Goal: Task Accomplishment & Management: Manage account settings

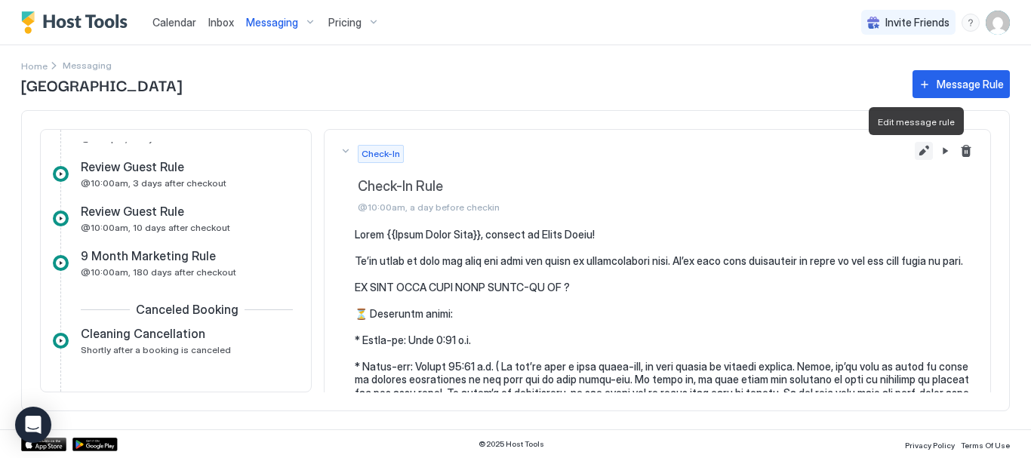
click at [915, 149] on button "Edit message rule" at bounding box center [924, 151] width 18 height 18
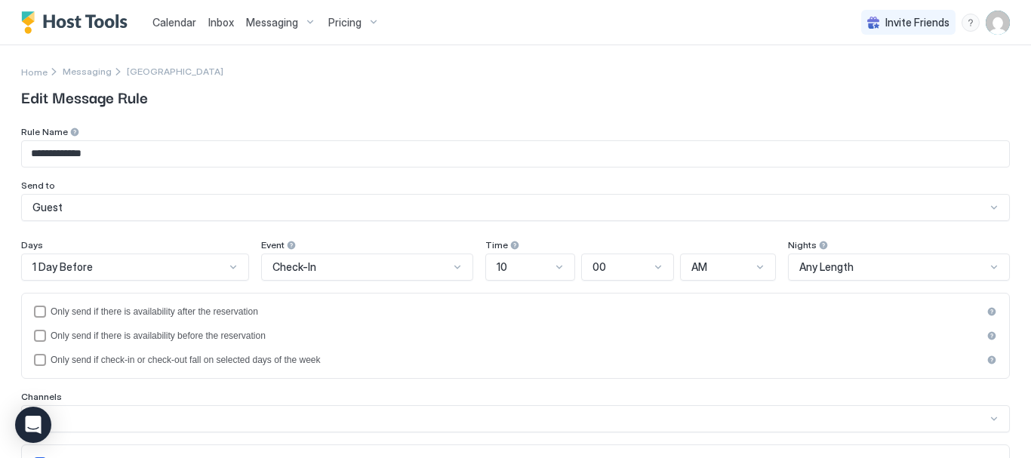
click at [307, 18] on div "Messaging" at bounding box center [281, 23] width 82 height 26
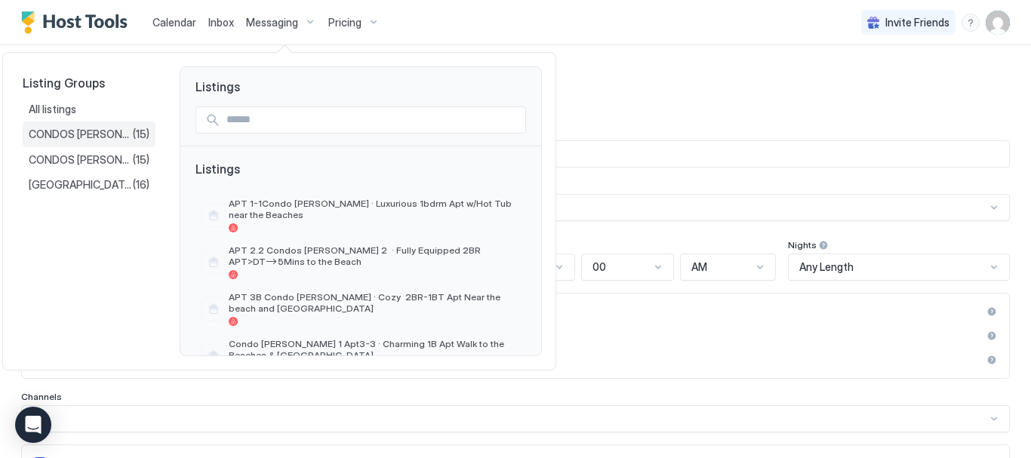
click at [107, 126] on div "CONDOS [PERSON_NAME] 1 (15)" at bounding box center [89, 135] width 133 height 26
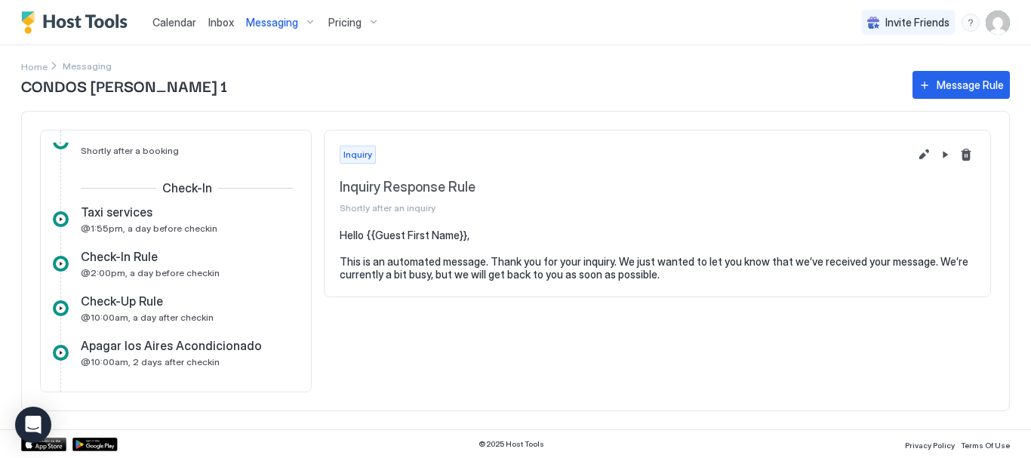
scroll to position [362, 0]
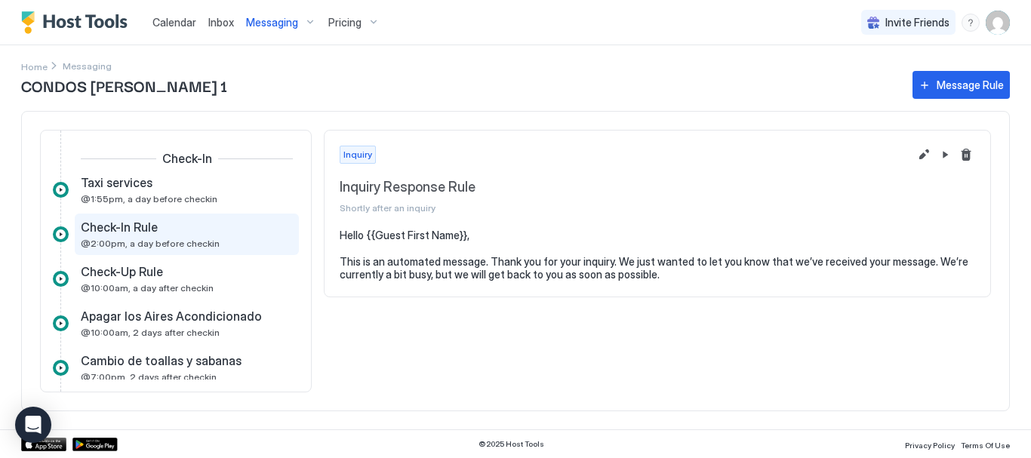
click at [220, 245] on div "Check-In Rule @2:00pm, a day before checkin" at bounding box center [176, 234] width 191 height 29
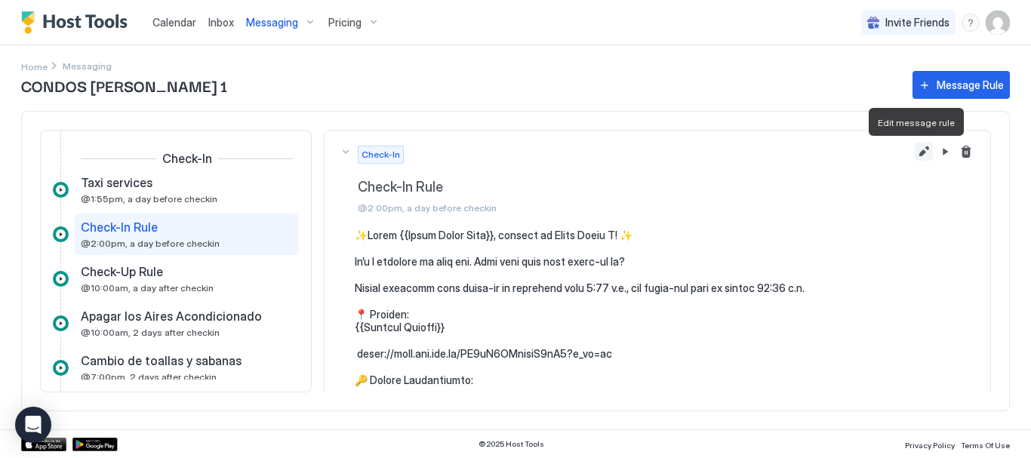
click at [915, 158] on button "Edit message rule" at bounding box center [924, 152] width 18 height 18
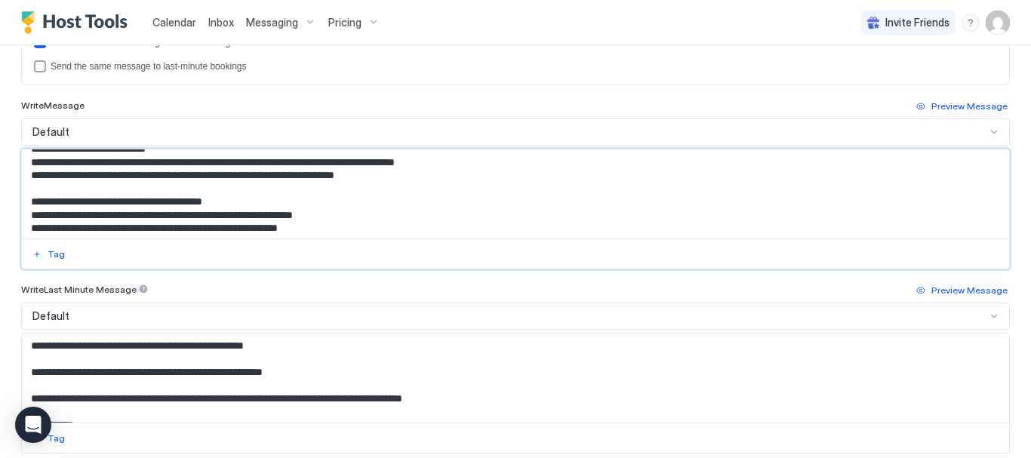
scroll to position [626, 0]
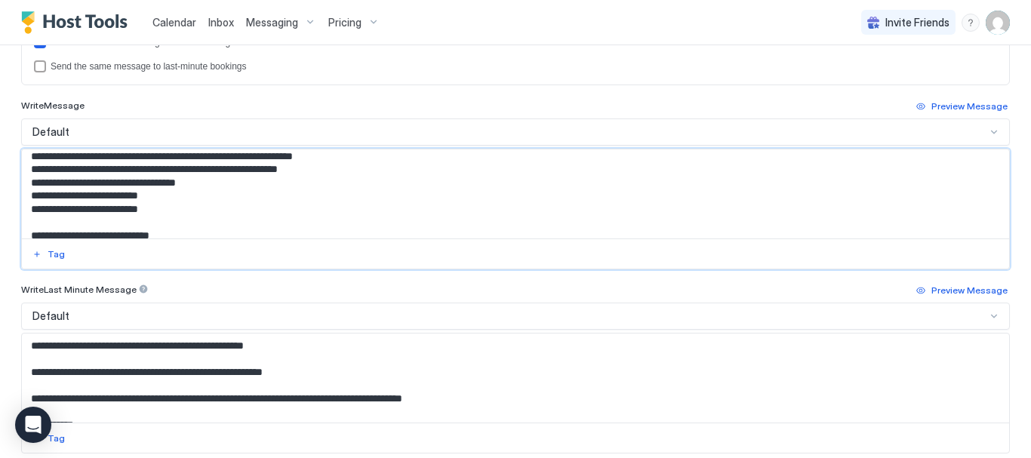
click at [184, 185] on textarea "Input Field" at bounding box center [510, 193] width 976 height 89
click at [173, 181] on textarea "Input Field" at bounding box center [510, 193] width 976 height 89
click at [133, 199] on textarea "Input Field" at bounding box center [510, 193] width 976 height 89
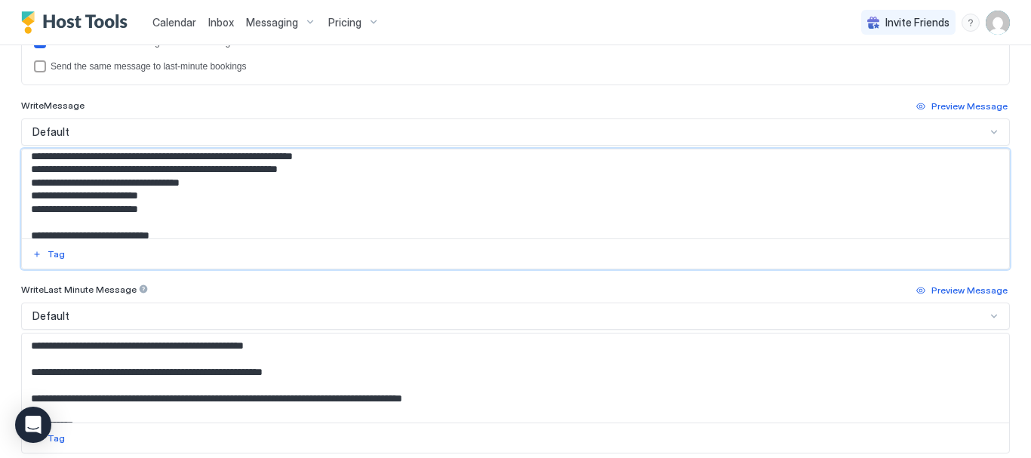
click at [133, 199] on textarea "Input Field" at bounding box center [510, 193] width 976 height 89
click at [137, 213] on textarea "Input Field" at bounding box center [510, 193] width 976 height 89
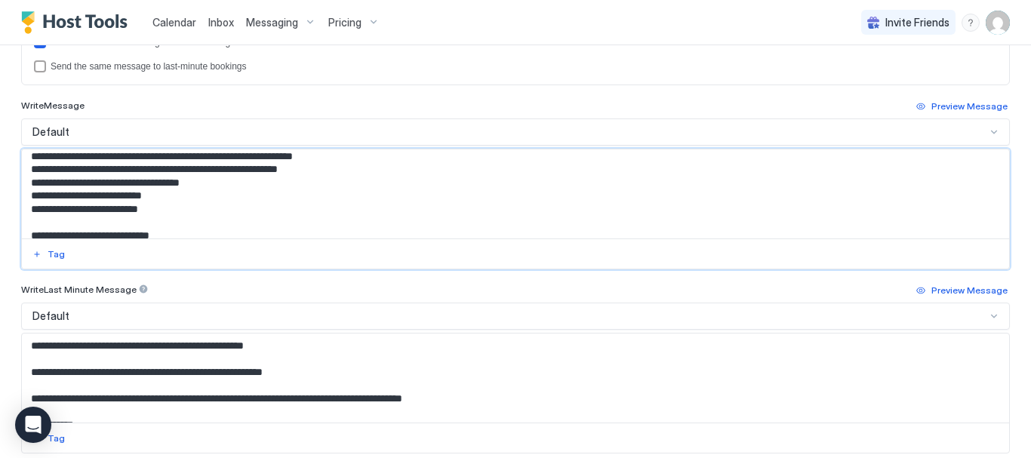
click at [137, 213] on textarea "Input Field" at bounding box center [510, 193] width 976 height 89
click at [149, 198] on textarea "Input Field" at bounding box center [510, 193] width 976 height 89
click at [149, 209] on textarea "Input Field" at bounding box center [510, 193] width 976 height 89
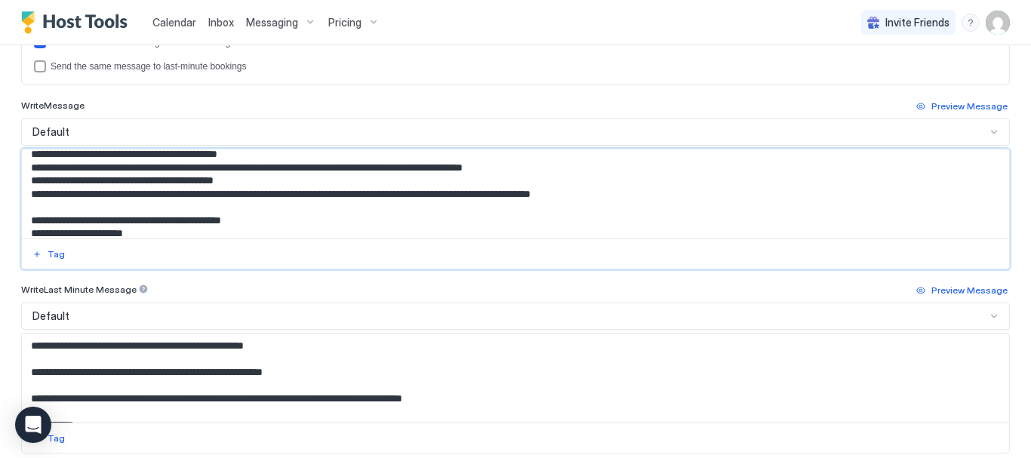
scroll to position [768, 0]
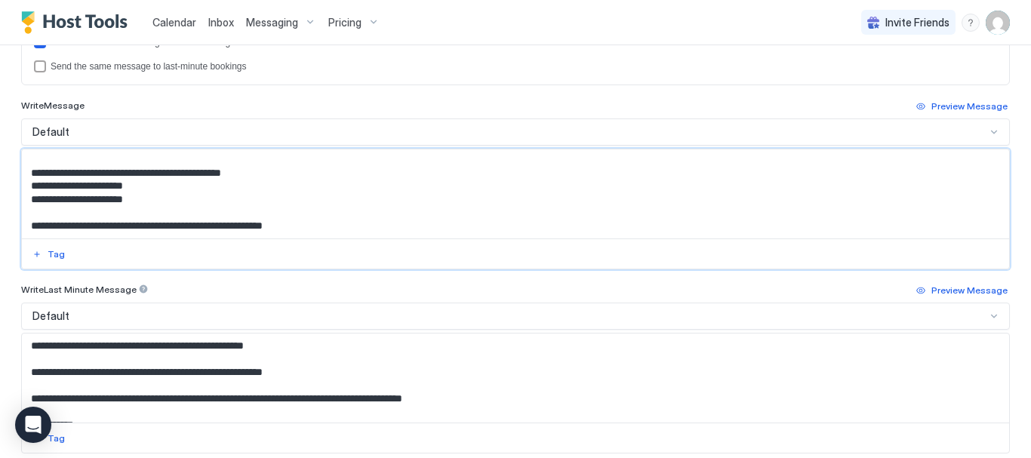
click at [285, 177] on textarea "Input Field" at bounding box center [510, 193] width 976 height 89
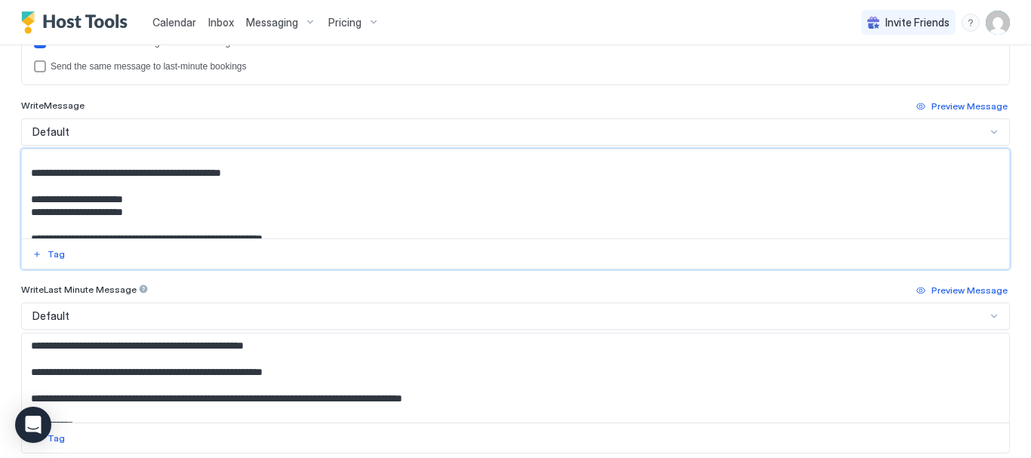
scroll to position [782, 0]
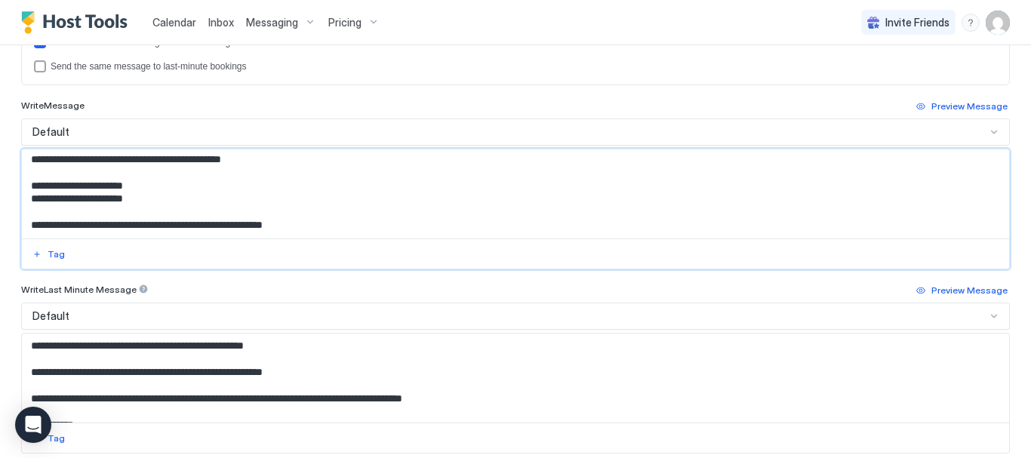
click at [151, 201] on textarea "Input Field" at bounding box center [510, 193] width 976 height 89
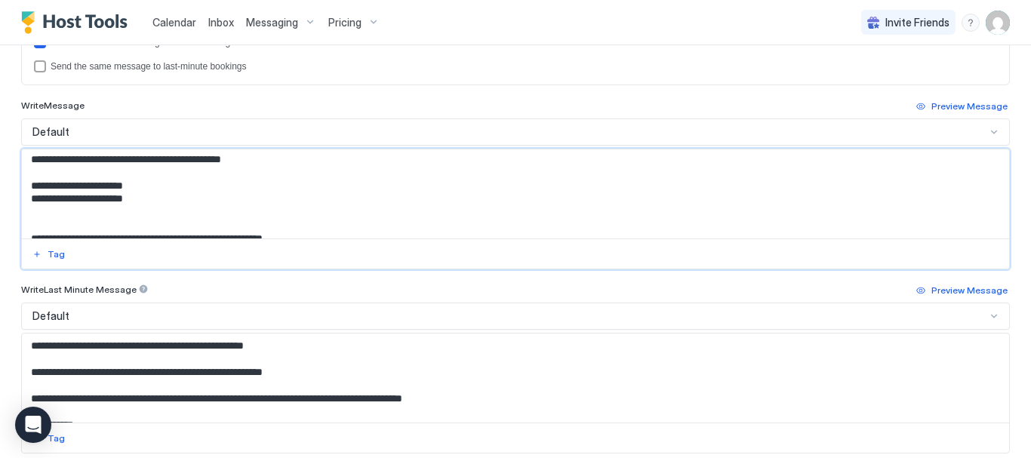
scroll to position [795, 0]
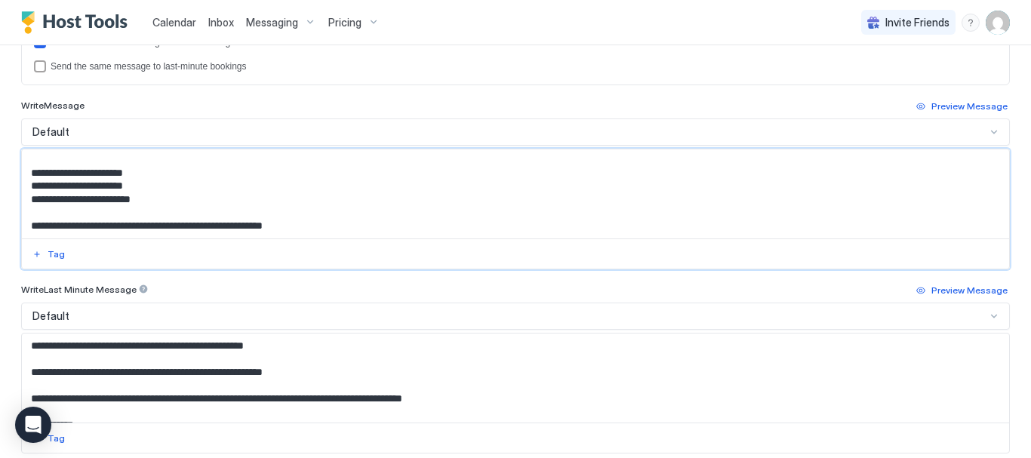
click at [214, 211] on textarea "Input Field" at bounding box center [510, 193] width 976 height 89
type textarea "**********"
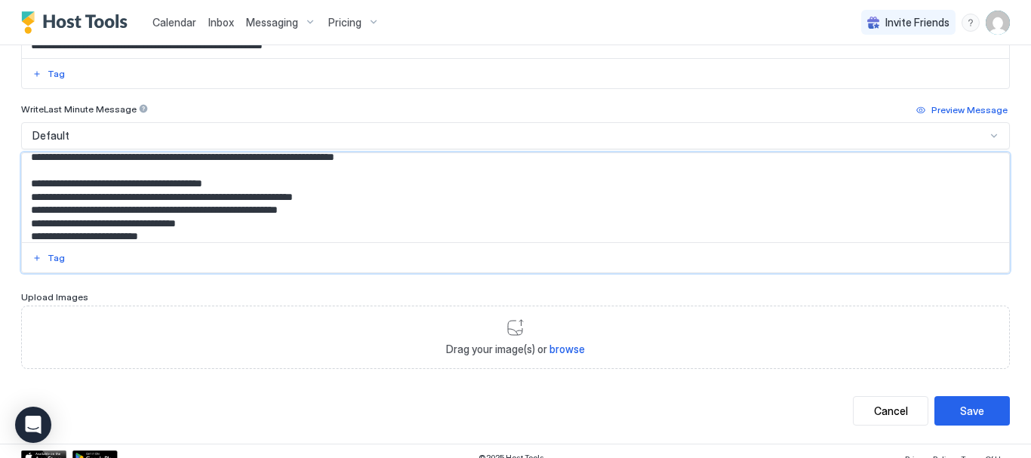
scroll to position [716, 0]
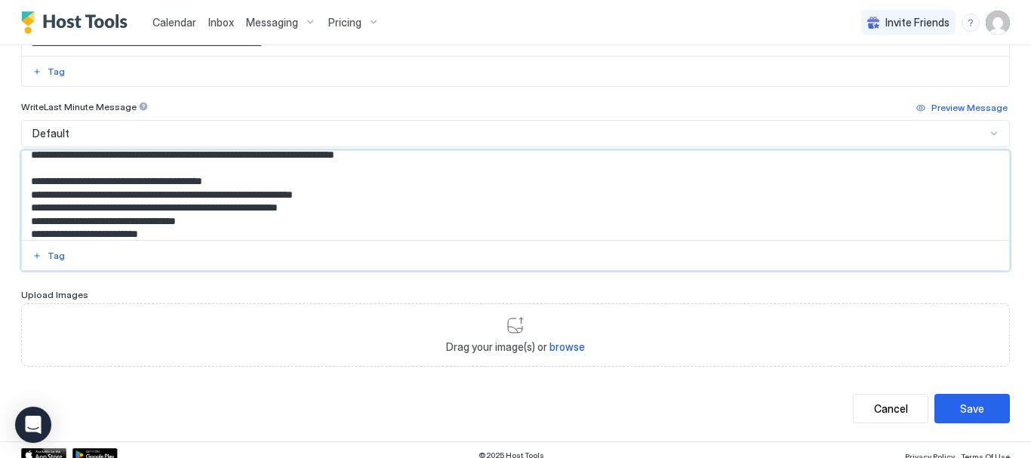
click at [189, 220] on textarea "Input Field" at bounding box center [510, 195] width 976 height 89
click at [145, 232] on textarea "Input Field" at bounding box center [510, 195] width 976 height 89
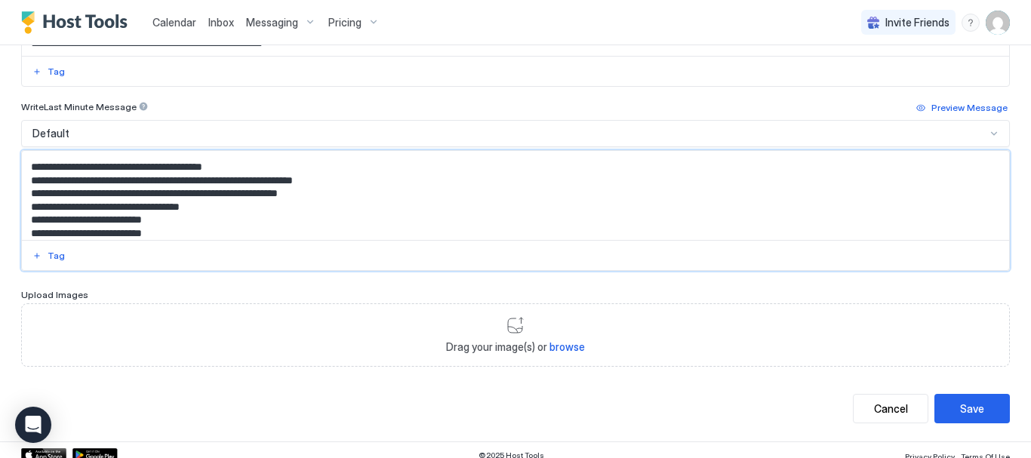
click at [223, 232] on textarea "Input Field" at bounding box center [510, 195] width 976 height 89
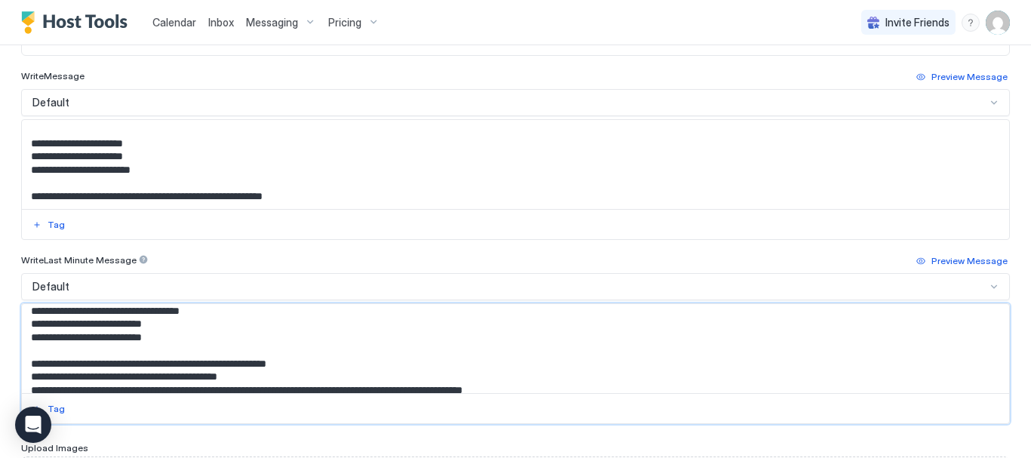
scroll to position [556, 0]
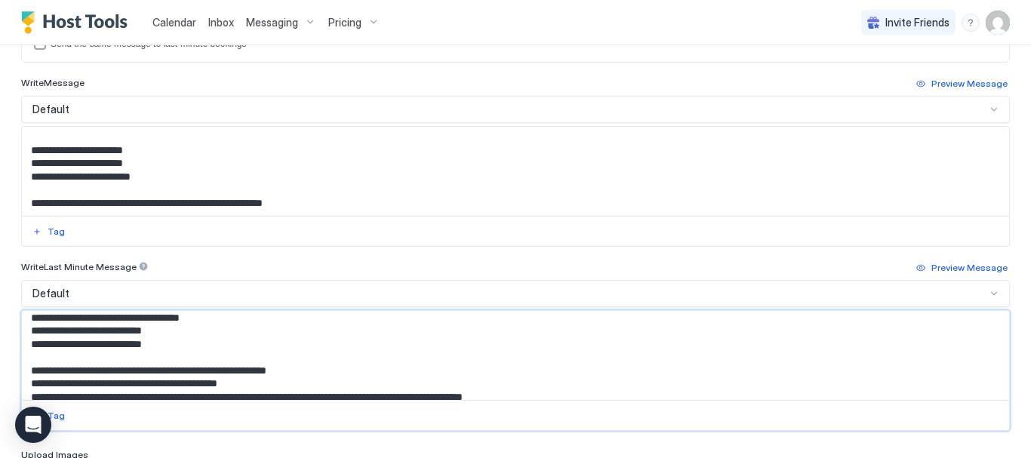
type textarea "**********"
click at [780, 171] on textarea "Input Field" at bounding box center [510, 171] width 976 height 89
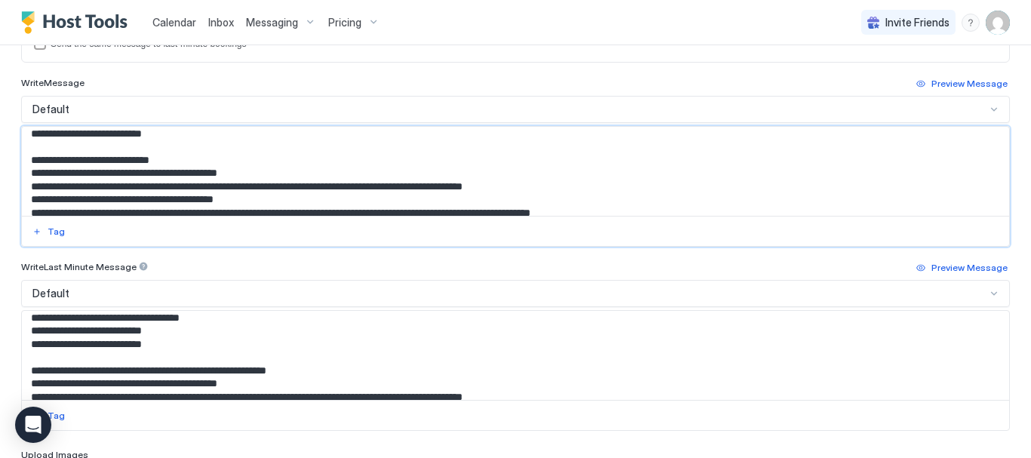
scroll to position [666, 0]
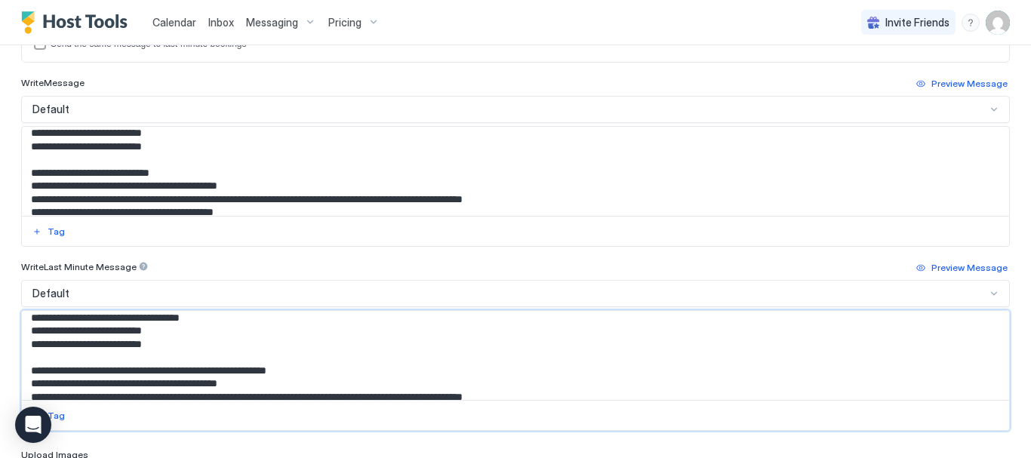
drag, startPoint x: 179, startPoint y: 370, endPoint x: 302, endPoint y: 373, distance: 123.1
click at [302, 373] on textarea "Input Field" at bounding box center [510, 355] width 976 height 89
click at [186, 168] on textarea "Input Field" at bounding box center [510, 171] width 976 height 89
paste textarea "**********"
click at [176, 173] on textarea "Input Field" at bounding box center [510, 171] width 976 height 89
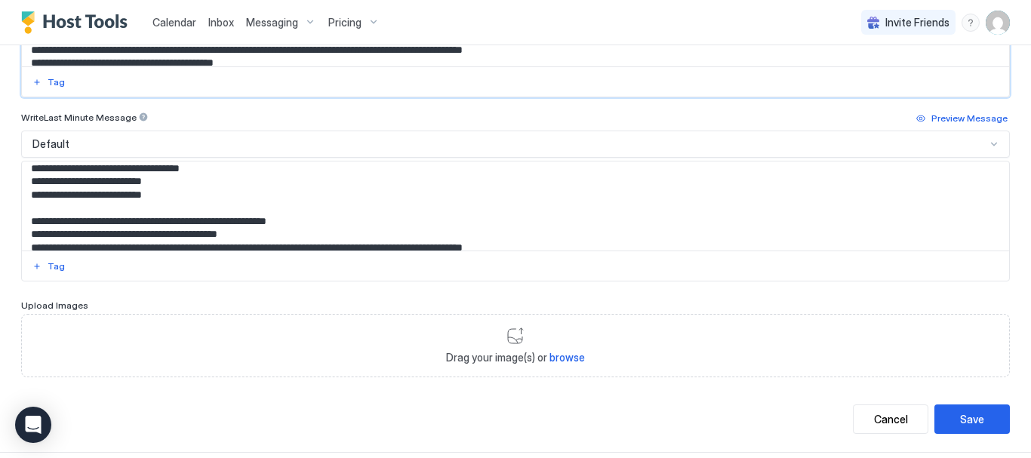
scroll to position [714, 0]
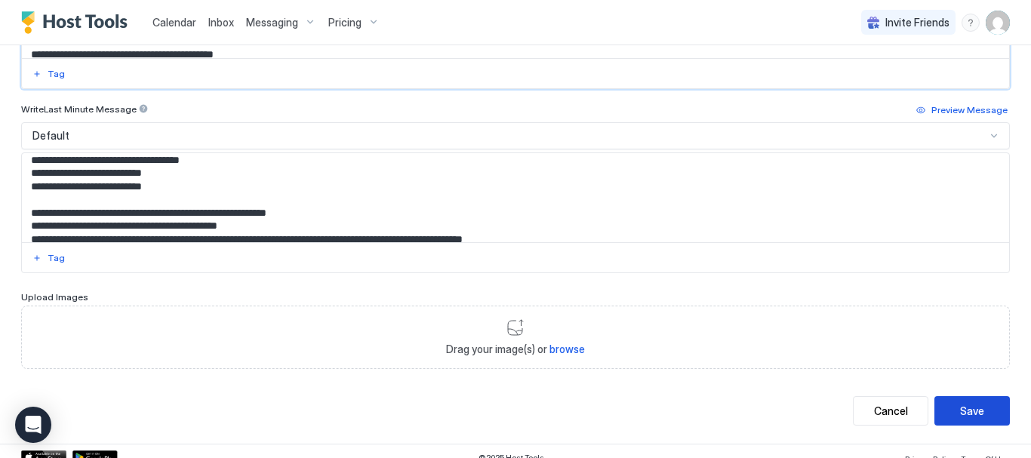
type textarea "**********"
click at [960, 403] on div "Save" at bounding box center [972, 411] width 24 height 16
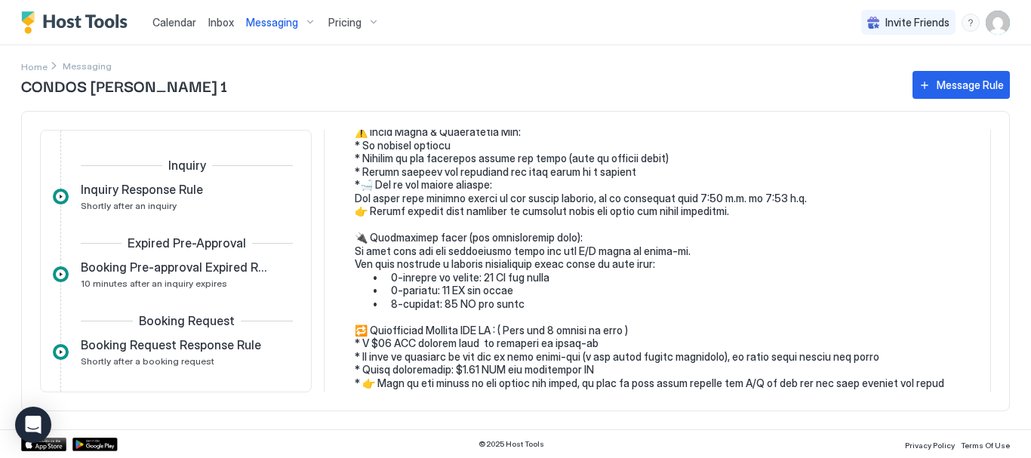
click at [303, 26] on div "Messaging" at bounding box center [281, 23] width 82 height 26
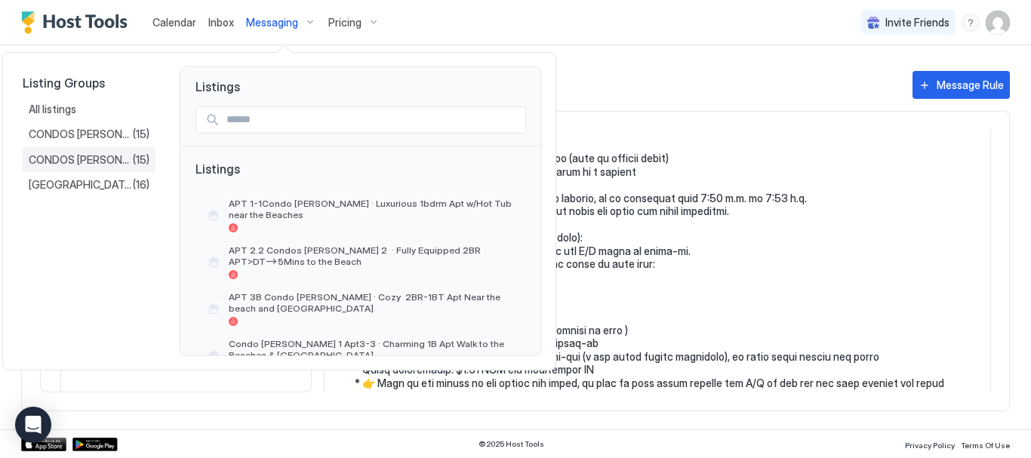
click at [125, 152] on div "CONDOS [PERSON_NAME] 2 (15)" at bounding box center [89, 160] width 133 height 26
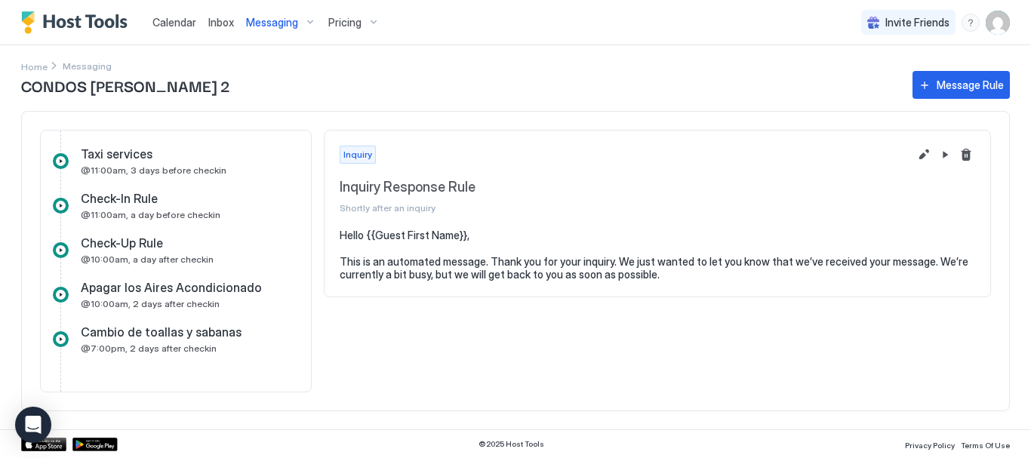
scroll to position [355, 0]
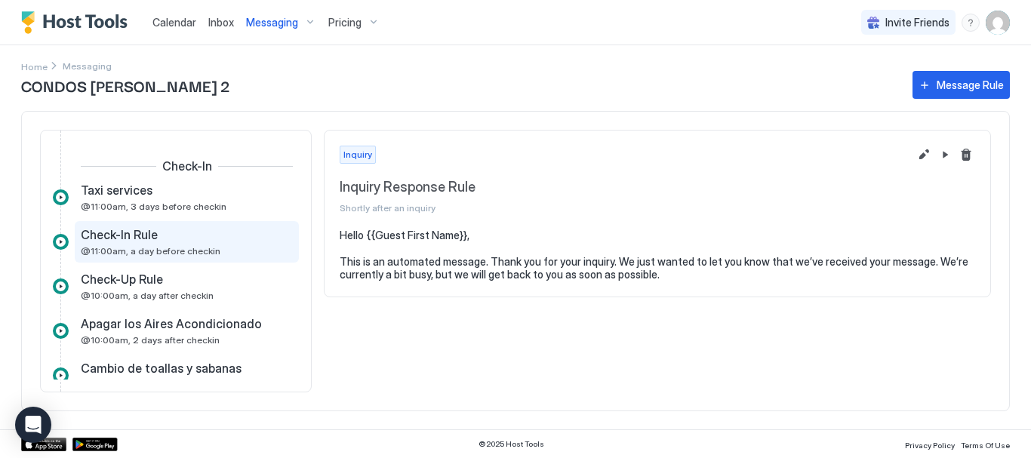
click at [219, 241] on div "Check-In Rule" at bounding box center [176, 234] width 191 height 15
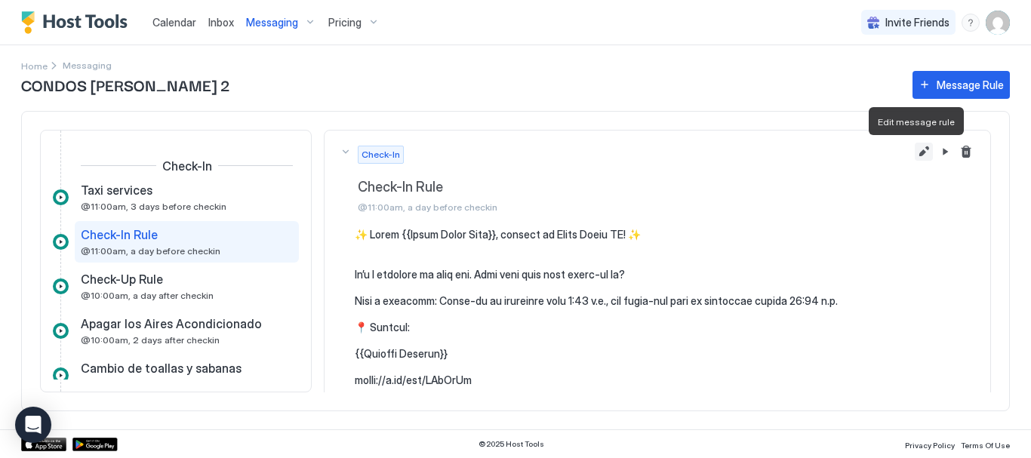
click at [915, 151] on button "Edit message rule" at bounding box center [924, 152] width 18 height 18
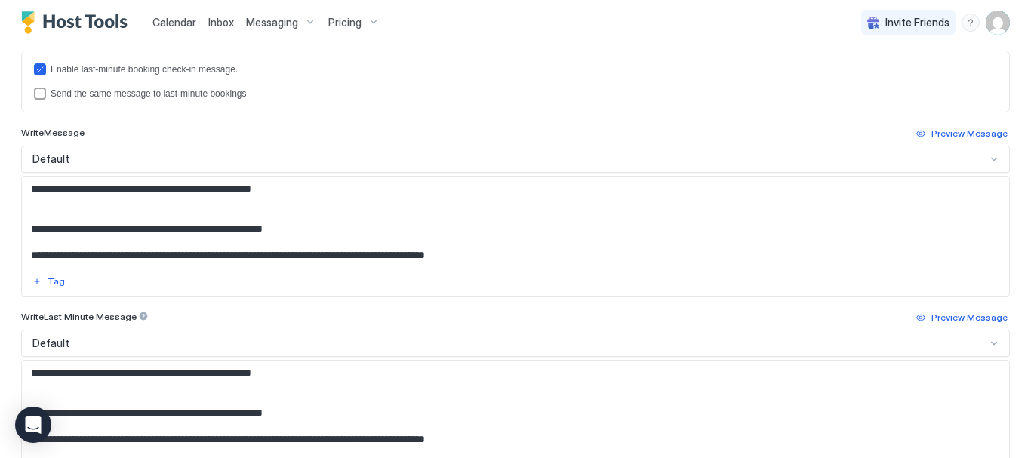
scroll to position [505, 0]
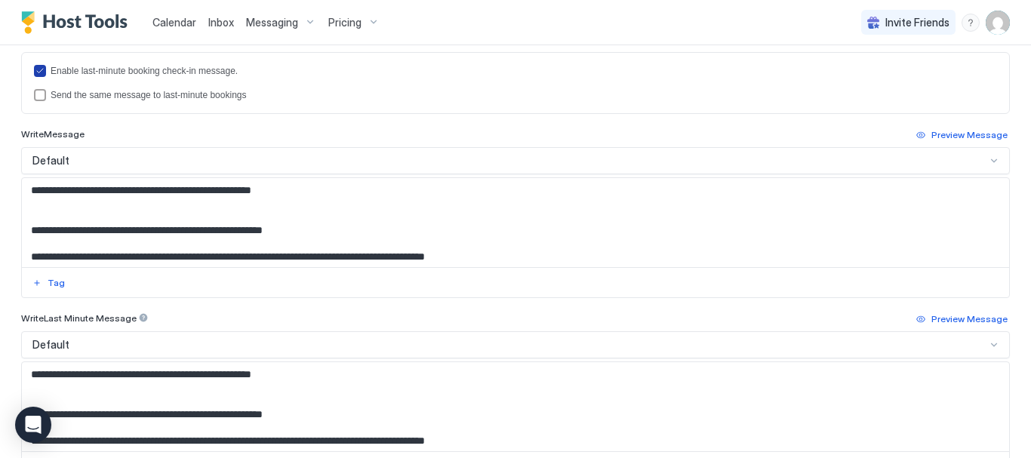
click at [162, 66] on div "Enable last-minute booking check-in message." at bounding box center [524, 71] width 946 height 11
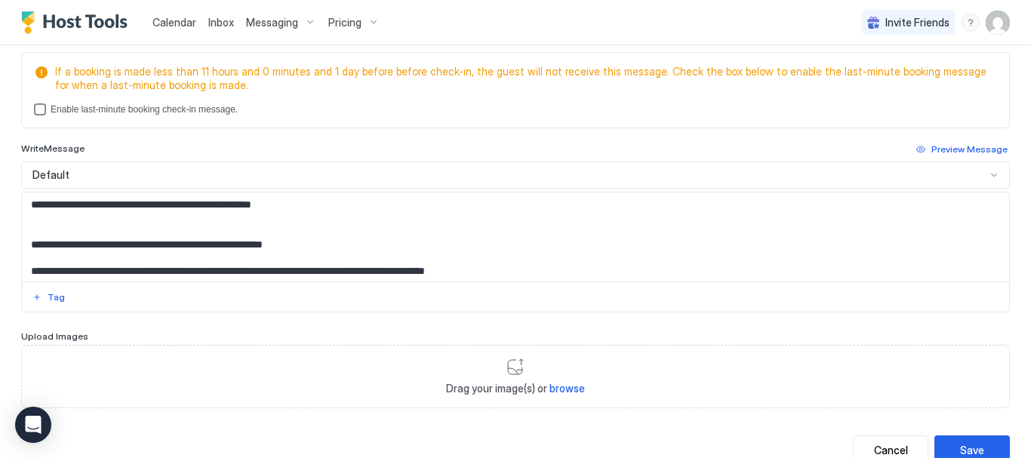
click at [131, 110] on div "Enable last-minute booking check-in message." at bounding box center [524, 109] width 946 height 11
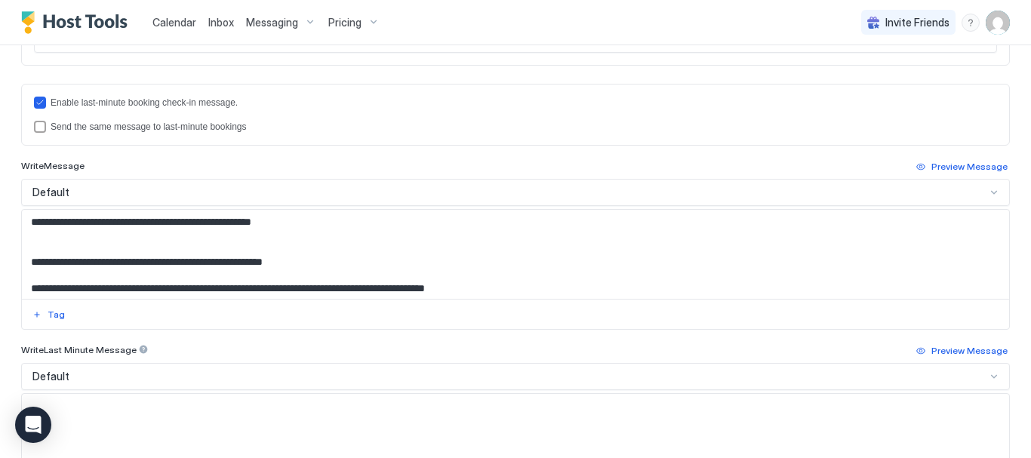
scroll to position [439, 0]
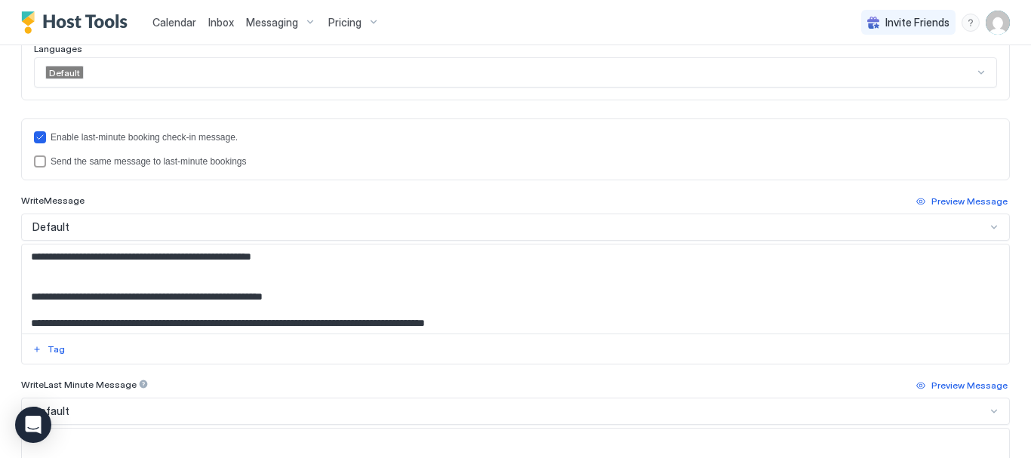
click at [321, 275] on textarea "Input Field" at bounding box center [510, 289] width 976 height 89
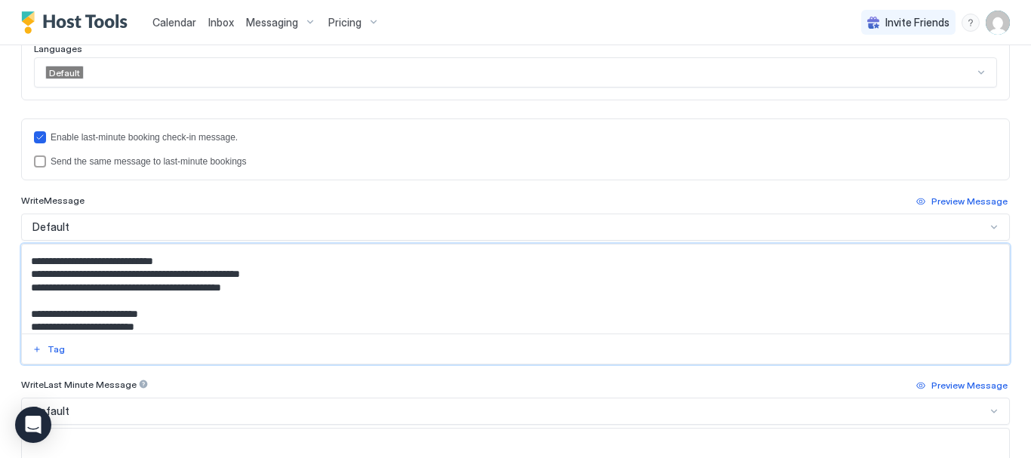
scroll to position [683, 0]
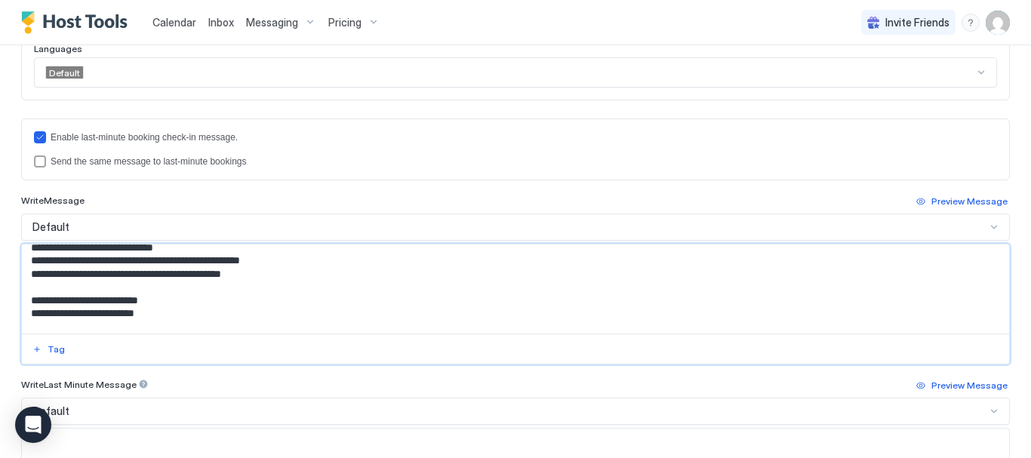
click at [101, 303] on textarea "Input Field" at bounding box center [510, 289] width 976 height 89
click at [101, 319] on textarea "Input Field" at bounding box center [510, 289] width 976 height 89
click at [112, 302] on textarea "Input Field" at bounding box center [510, 289] width 976 height 89
click at [116, 319] on textarea "Input Field" at bounding box center [510, 289] width 976 height 89
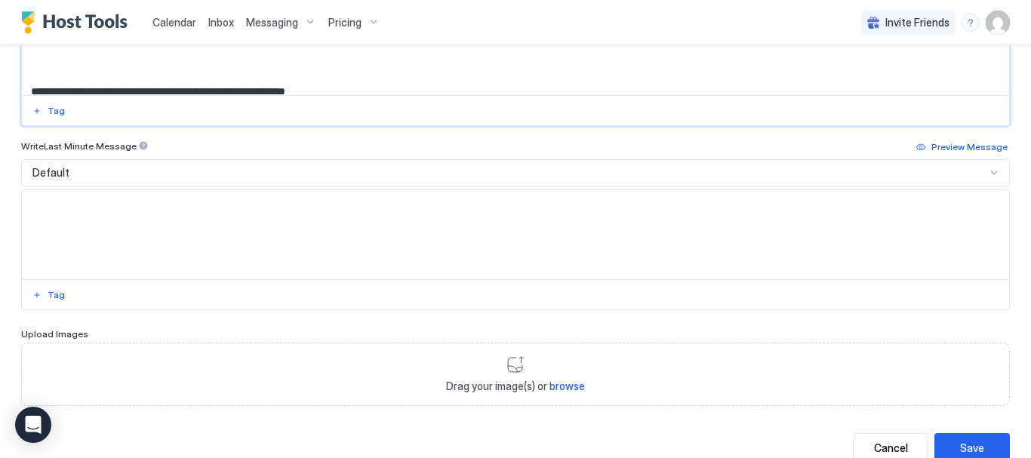
scroll to position [727, 0]
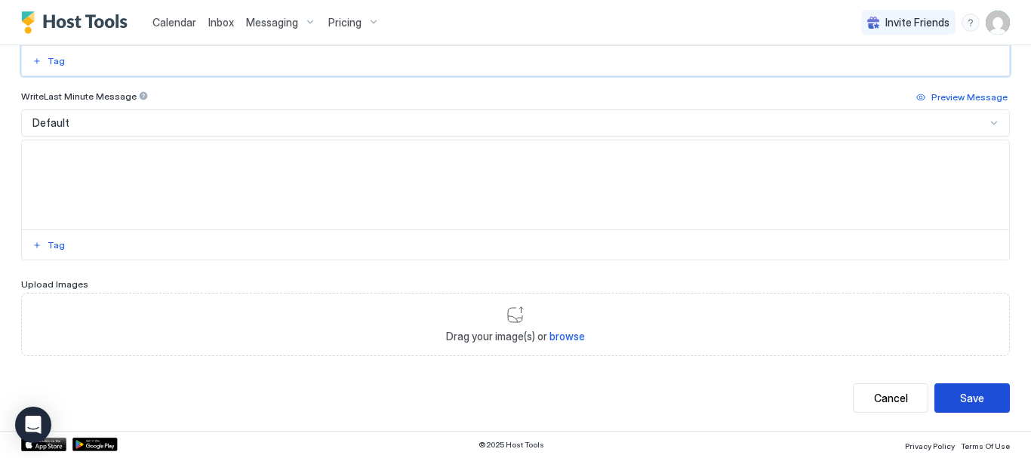
type textarea "**********"
click at [953, 387] on button "Save" at bounding box center [971, 397] width 75 height 29
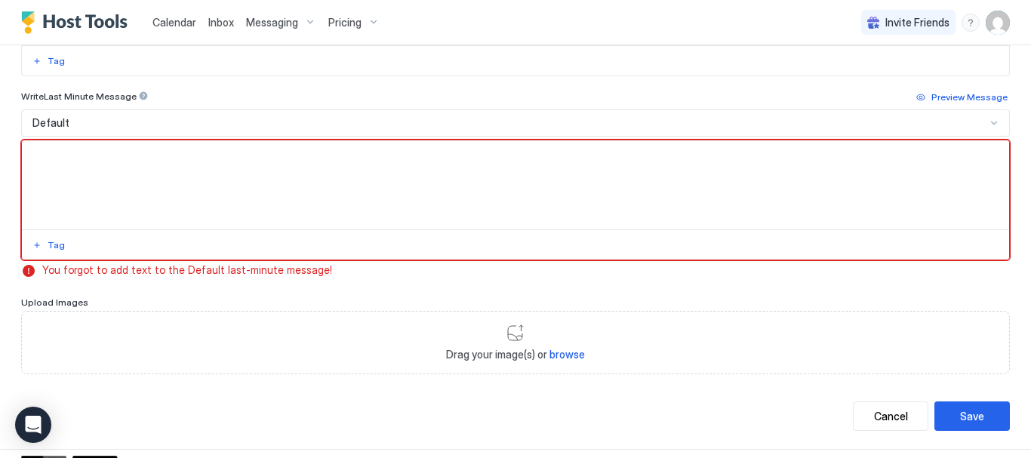
drag, startPoint x: 1018, startPoint y: 333, endPoint x: 1029, endPoint y: 317, distance: 19.0
click at [1029, 317] on div "**********" at bounding box center [515, 229] width 1031 height 458
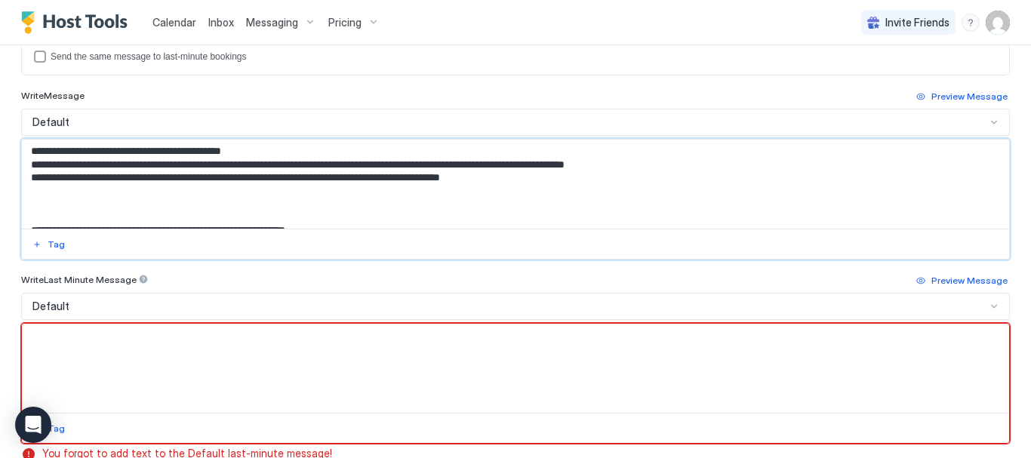
scroll to position [848, 0]
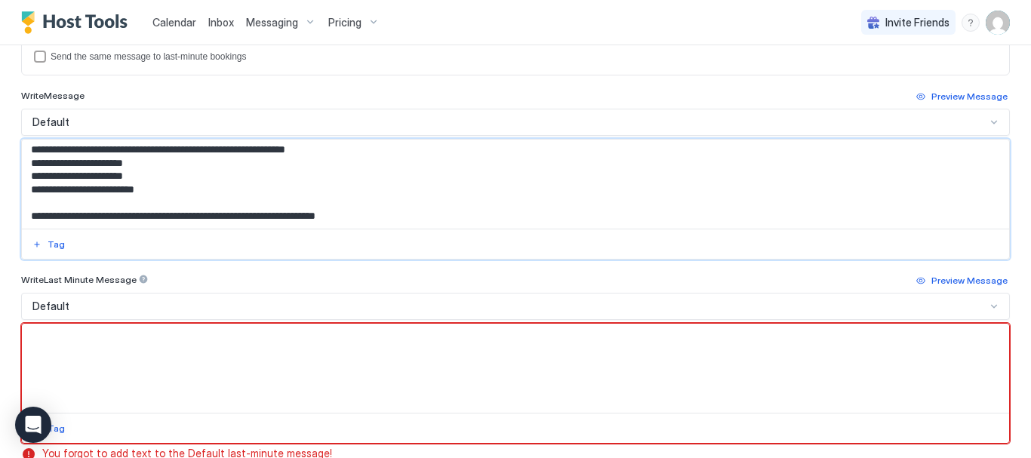
drag, startPoint x: 29, startPoint y: 152, endPoint x: 453, endPoint y: 237, distance: 432.7
click at [453, 237] on div at bounding box center [515, 199] width 989 height 121
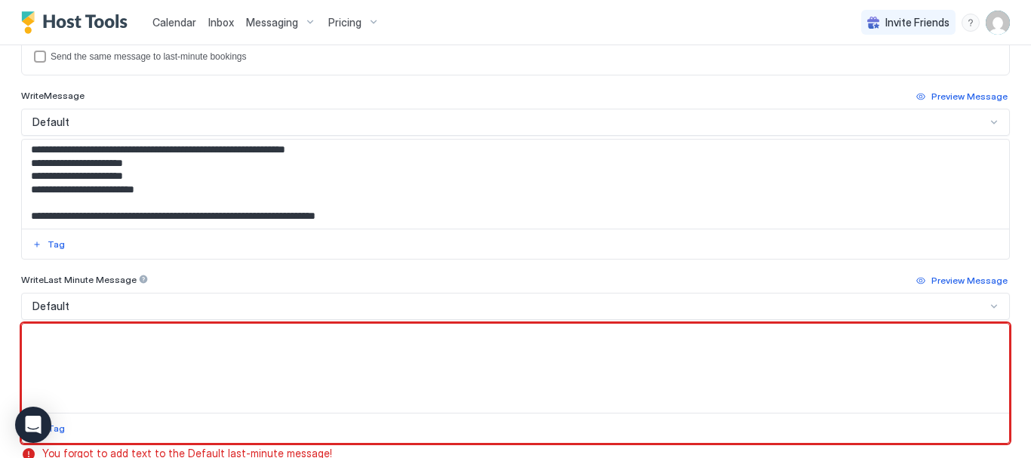
paste textarea "**********"
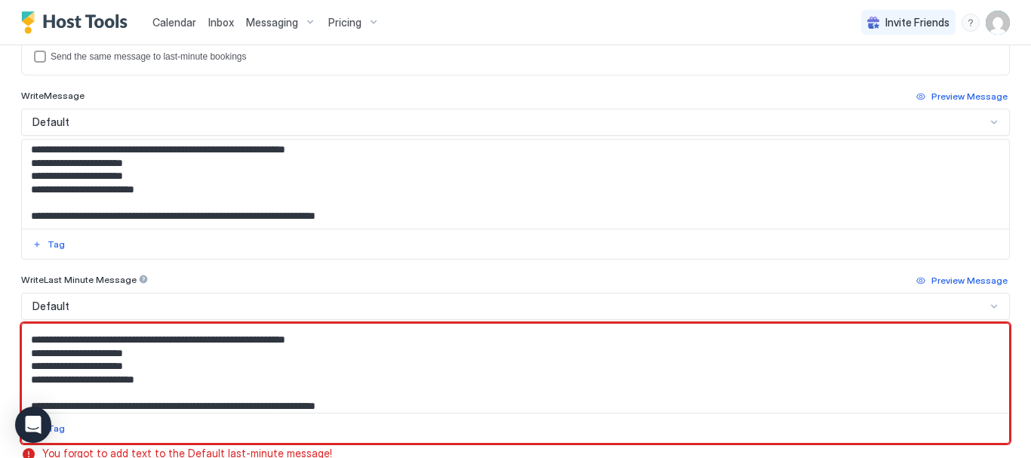
scroll to position [745, 0]
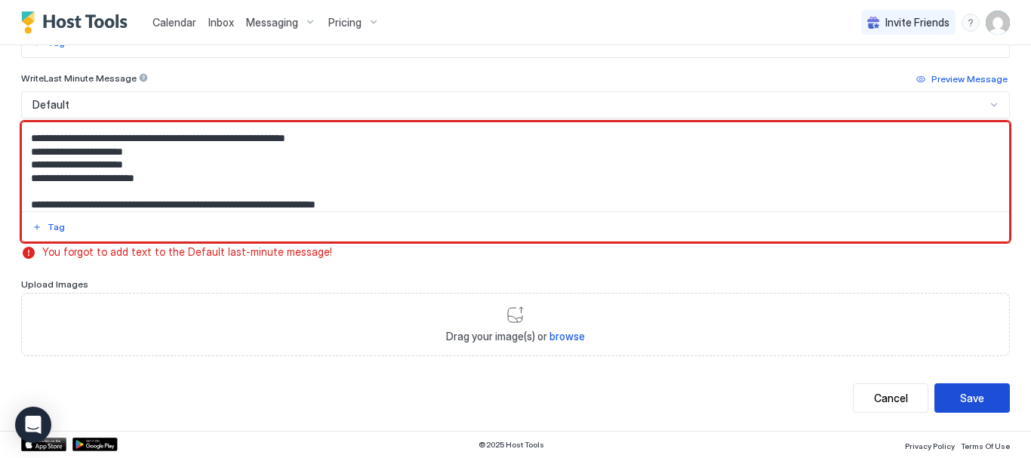
type textarea "**********"
click at [985, 405] on button "Save" at bounding box center [971, 397] width 75 height 29
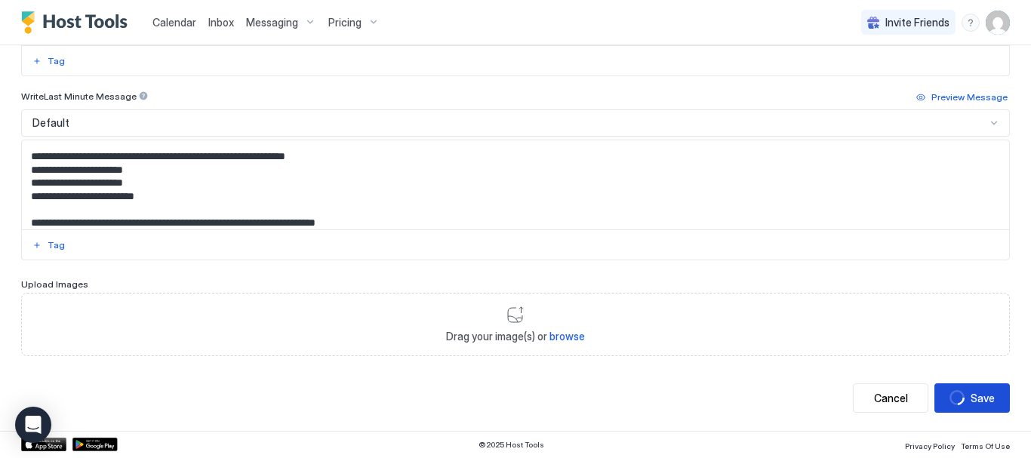
scroll to position [727, 0]
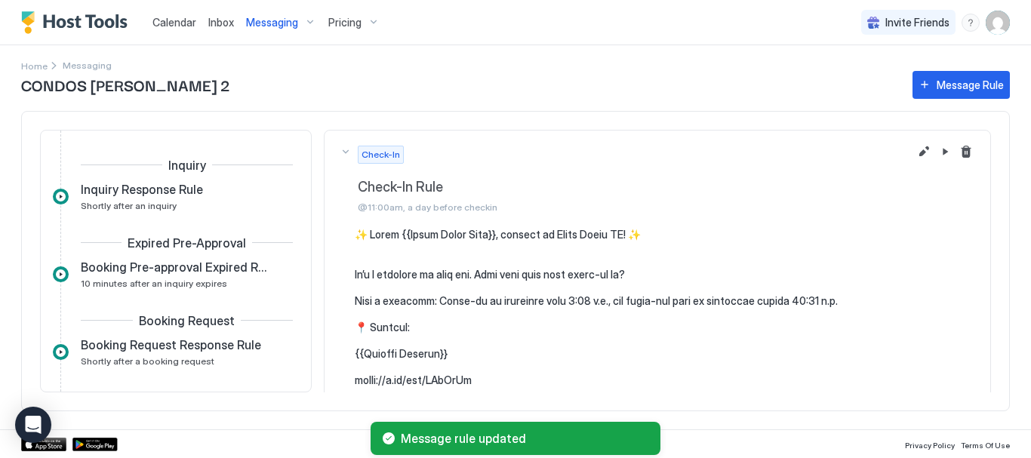
scroll to position [337, 0]
